Goal: Task Accomplishment & Management: Use online tool/utility

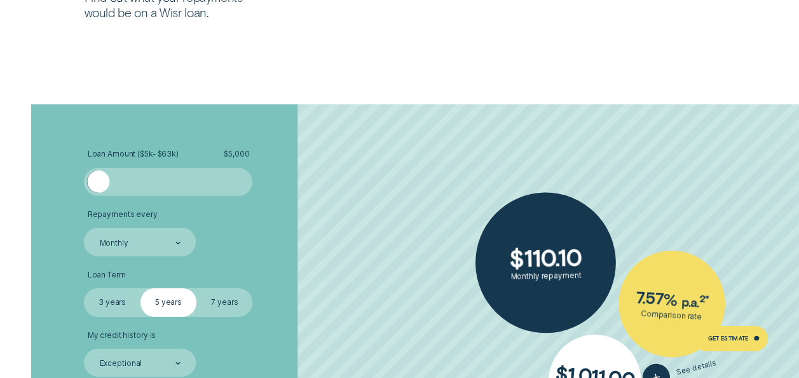
scroll to position [1843, 0]
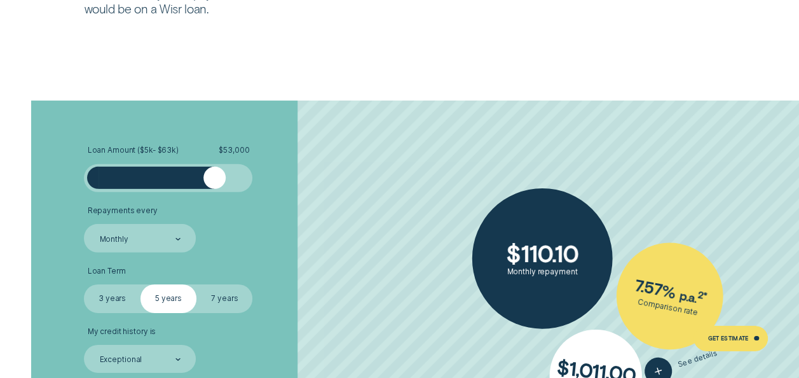
click at [214, 175] on div at bounding box center [169, 178] width 140 height 22
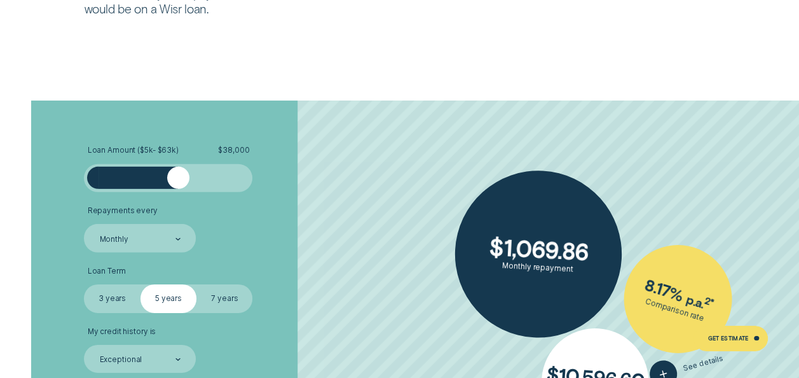
drag, startPoint x: 217, startPoint y: 178, endPoint x: 177, endPoint y: 176, distance: 40.1
click at [177, 176] on div at bounding box center [178, 178] width 22 height 22
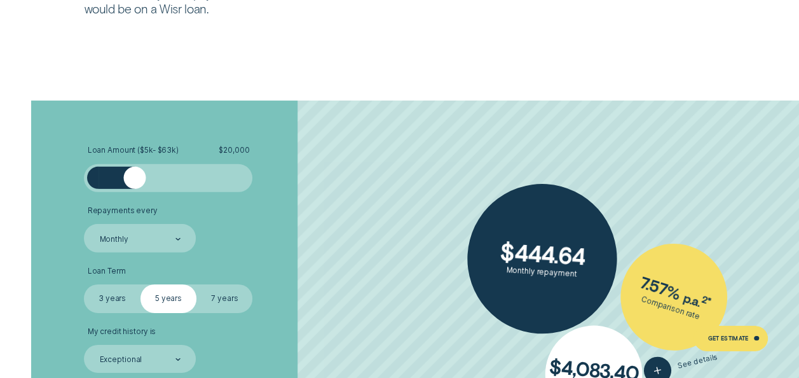
drag, startPoint x: 179, startPoint y: 182, endPoint x: 135, endPoint y: 183, distance: 44.5
click at [135, 183] on div at bounding box center [134, 178] width 22 height 22
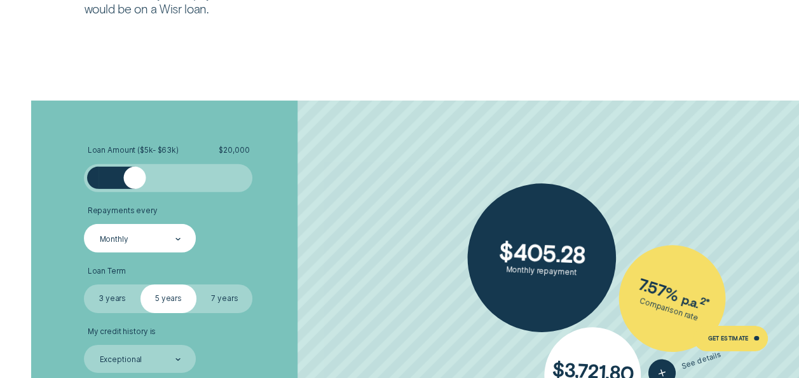
click at [175, 239] on icon at bounding box center [177, 239] width 5 height 3
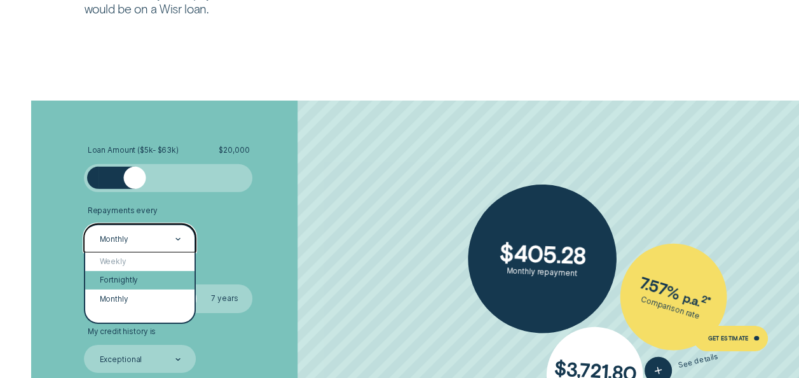
click at [138, 283] on div "Fortnightly" at bounding box center [139, 280] width 109 height 18
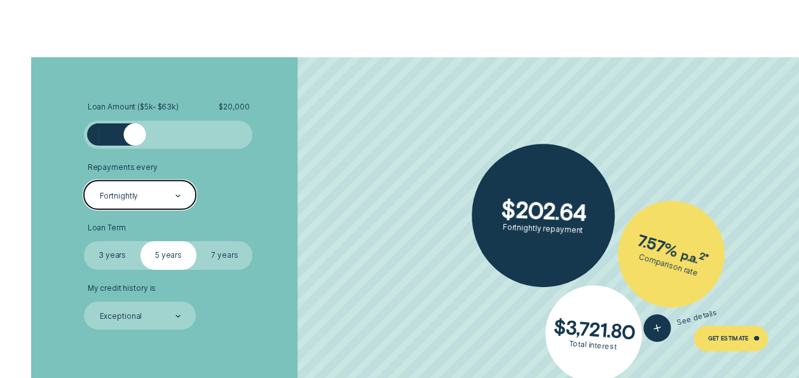
scroll to position [1907, 0]
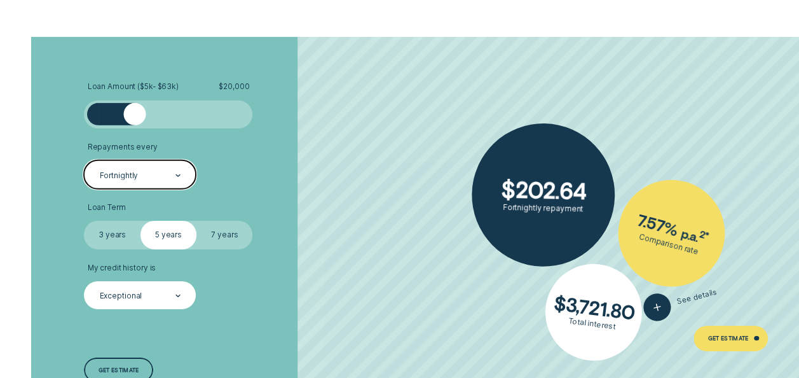
click at [178, 294] on div at bounding box center [177, 295] width 5 height 27
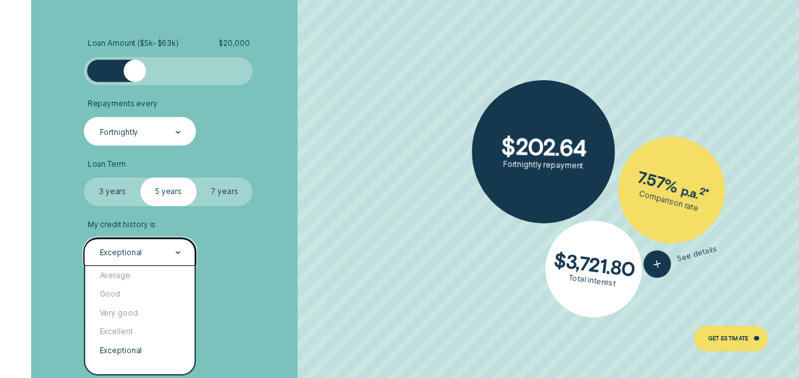
scroll to position [1970, 0]
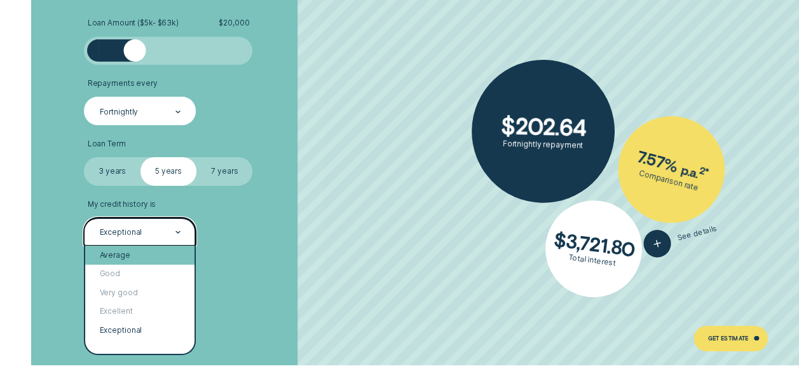
click at [116, 257] on div "Average" at bounding box center [139, 254] width 109 height 18
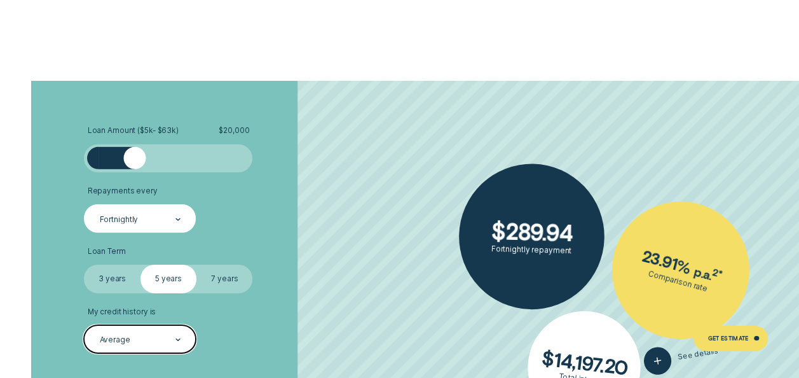
scroll to position [1843, 0]
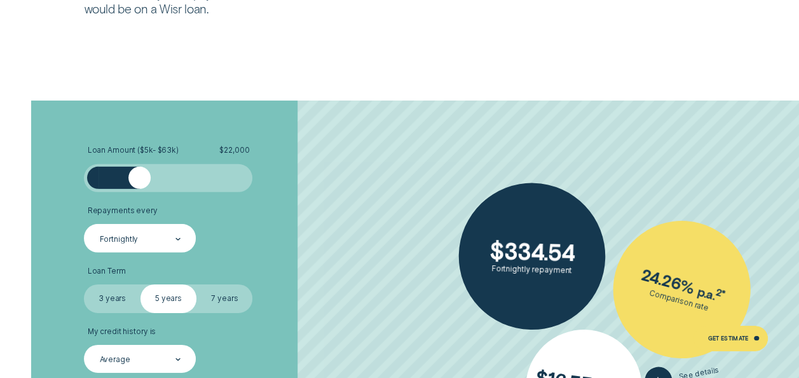
click at [139, 178] on div at bounding box center [139, 178] width 22 height 22
click at [135, 176] on div at bounding box center [134, 178] width 22 height 22
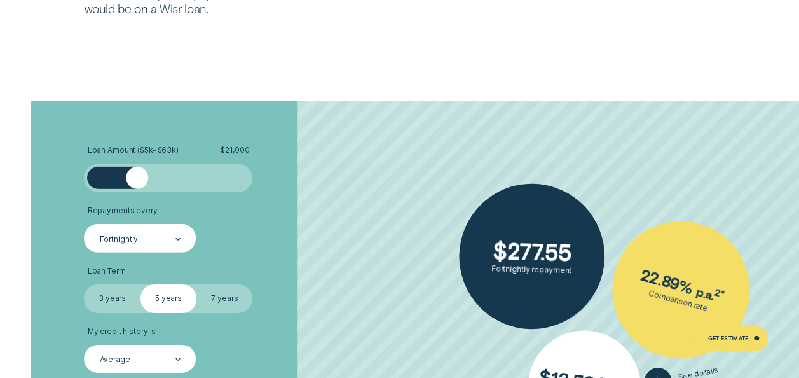
click at [136, 182] on div at bounding box center [137, 178] width 22 height 22
click at [119, 184] on div at bounding box center [169, 178] width 140 height 22
click at [131, 180] on div at bounding box center [132, 178] width 22 height 22
click at [145, 182] on div at bounding box center [169, 178] width 140 height 22
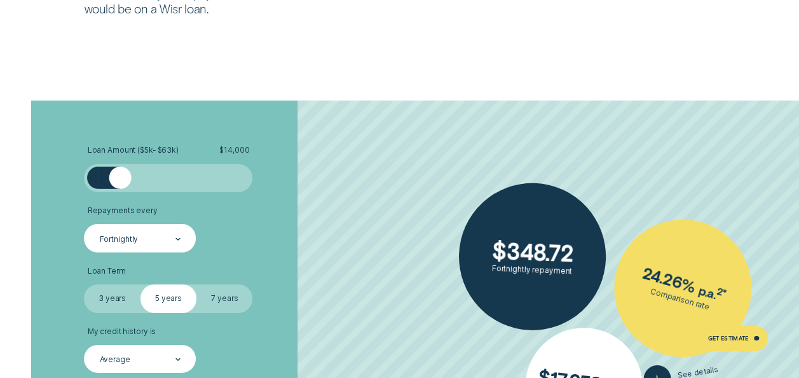
click at [121, 183] on div at bounding box center [169, 178] width 140 height 22
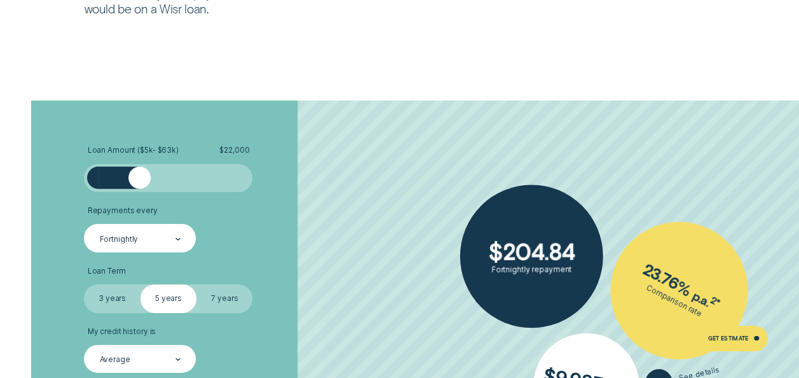
click at [139, 182] on div at bounding box center [169, 178] width 140 height 22
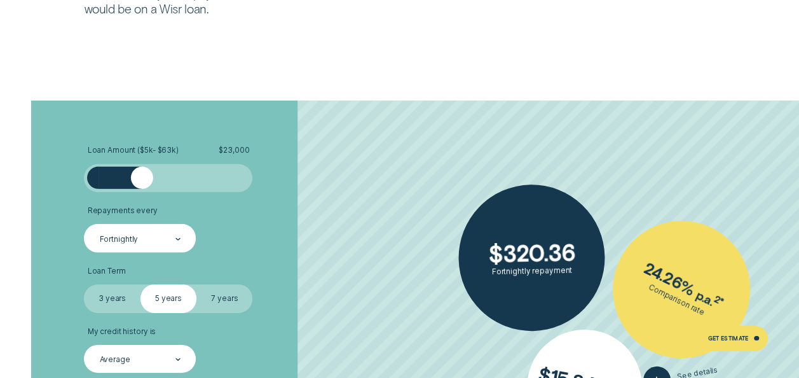
click at [142, 182] on div at bounding box center [141, 178] width 22 height 22
drag, startPoint x: 142, startPoint y: 182, endPoint x: 135, endPoint y: 183, distance: 7.1
click at [135, 183] on div at bounding box center [134, 178] width 22 height 22
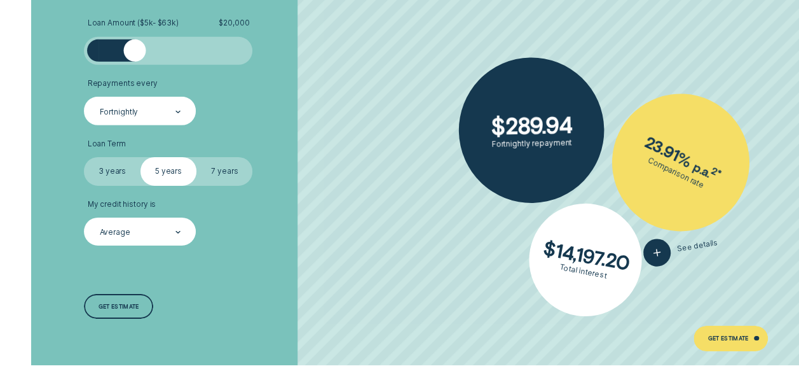
scroll to position [2034, 0]
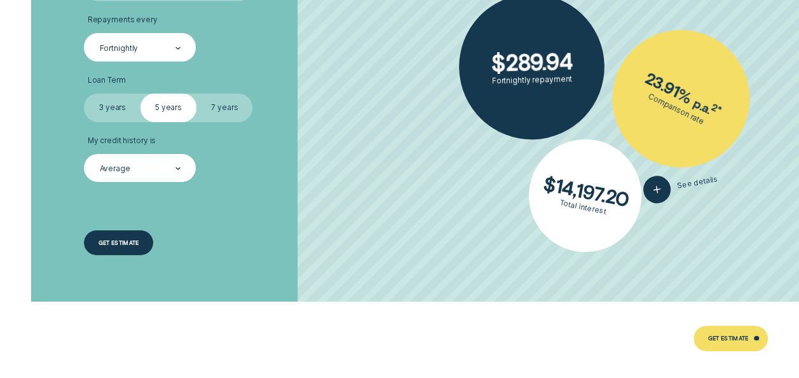
click at [130, 240] on div "Get estimate" at bounding box center [119, 242] width 41 height 5
